Goal: Navigation & Orientation: Find specific page/section

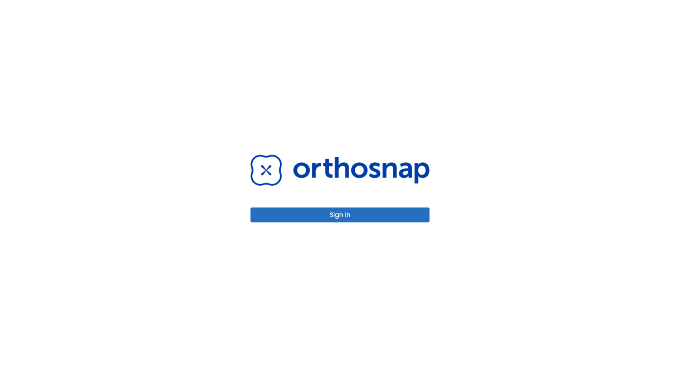
click at [337, 202] on div "Sign in" at bounding box center [340, 189] width 179 height 68
click at [326, 214] on button "Sign in" at bounding box center [340, 215] width 179 height 15
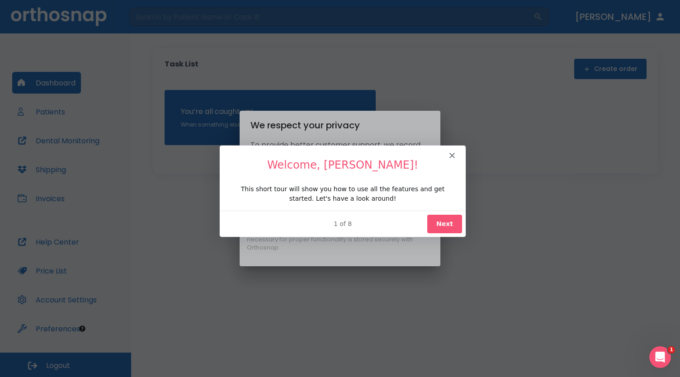
click at [444, 223] on button "Next" at bounding box center [444, 223] width 35 height 19
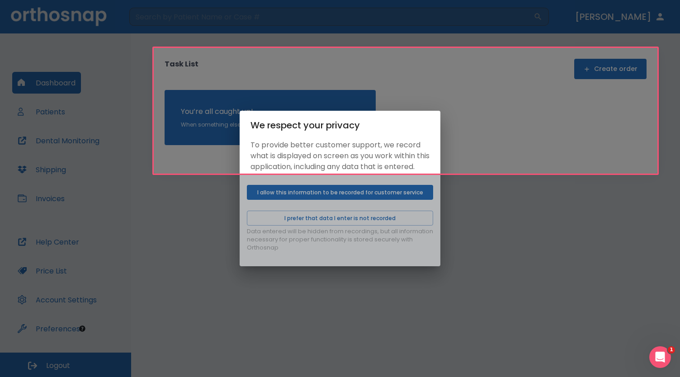
click at [361, 220] on div "Product tour overlay" at bounding box center [340, 188] width 680 height 377
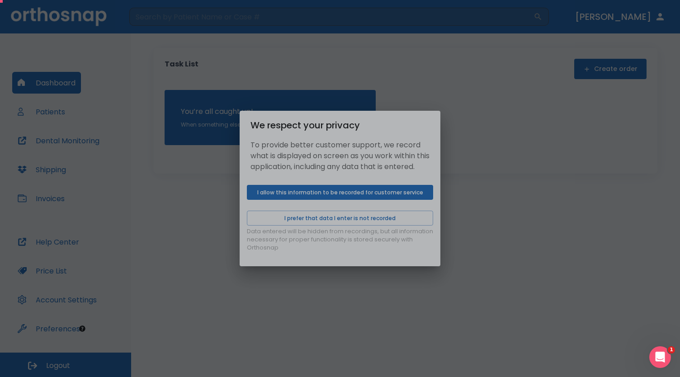
click at [496, 104] on div "Product tour overlay" at bounding box center [340, 188] width 680 height 377
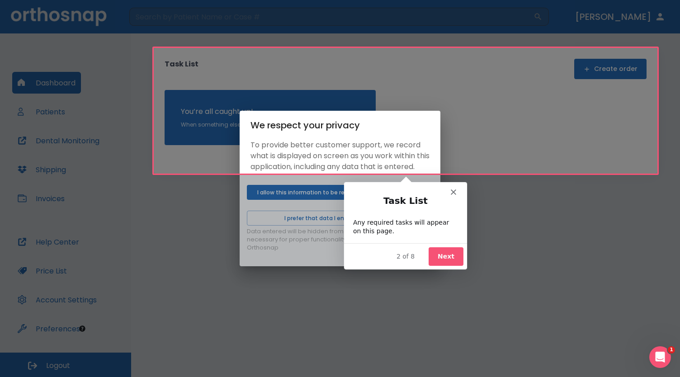
click at [448, 253] on button "Next" at bounding box center [445, 256] width 35 height 19
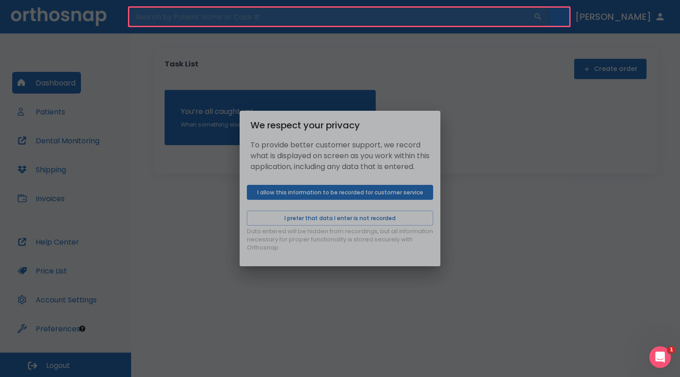
click at [318, 222] on div "Product tour overlay" at bounding box center [340, 188] width 680 height 377
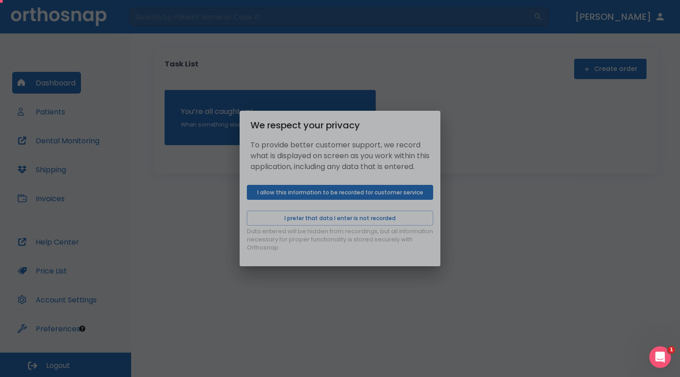
click at [318, 222] on div "Product tour overlay" at bounding box center [340, 188] width 680 height 377
click at [327, 202] on div "Product tour overlay" at bounding box center [340, 188] width 680 height 377
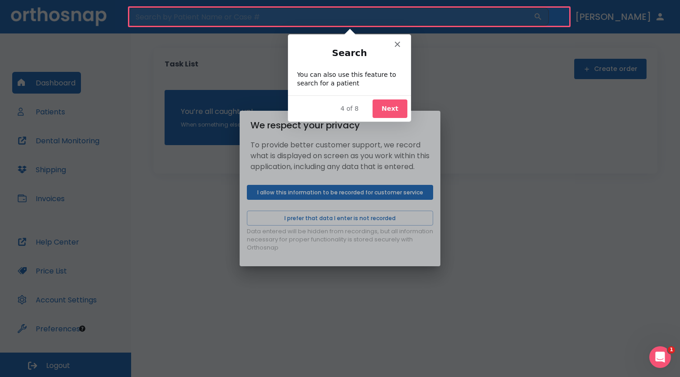
click at [396, 114] on button "Next" at bounding box center [389, 108] width 35 height 19
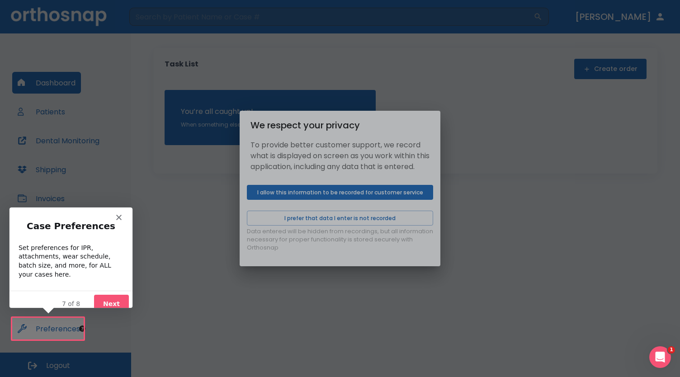
click at [109, 294] on button "Next" at bounding box center [111, 303] width 35 height 19
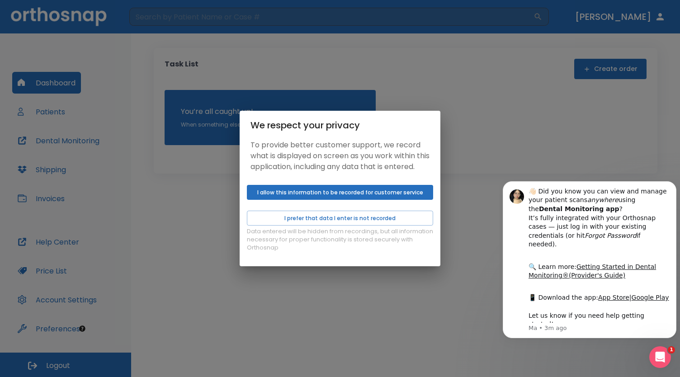
click at [354, 200] on button "I allow this information to be recorded for customer service" at bounding box center [340, 192] width 186 height 15
